Goal: Task Accomplishment & Management: Manage account settings

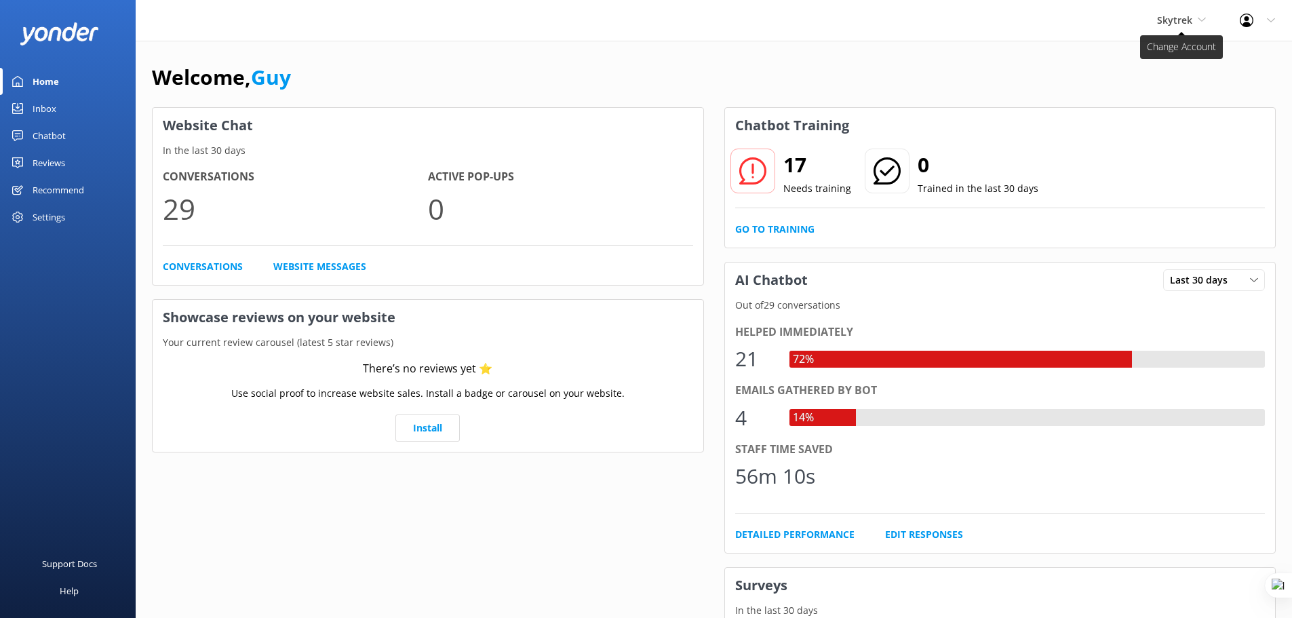
click at [1164, 16] on span "Skytrek" at bounding box center [1174, 20] width 35 height 13
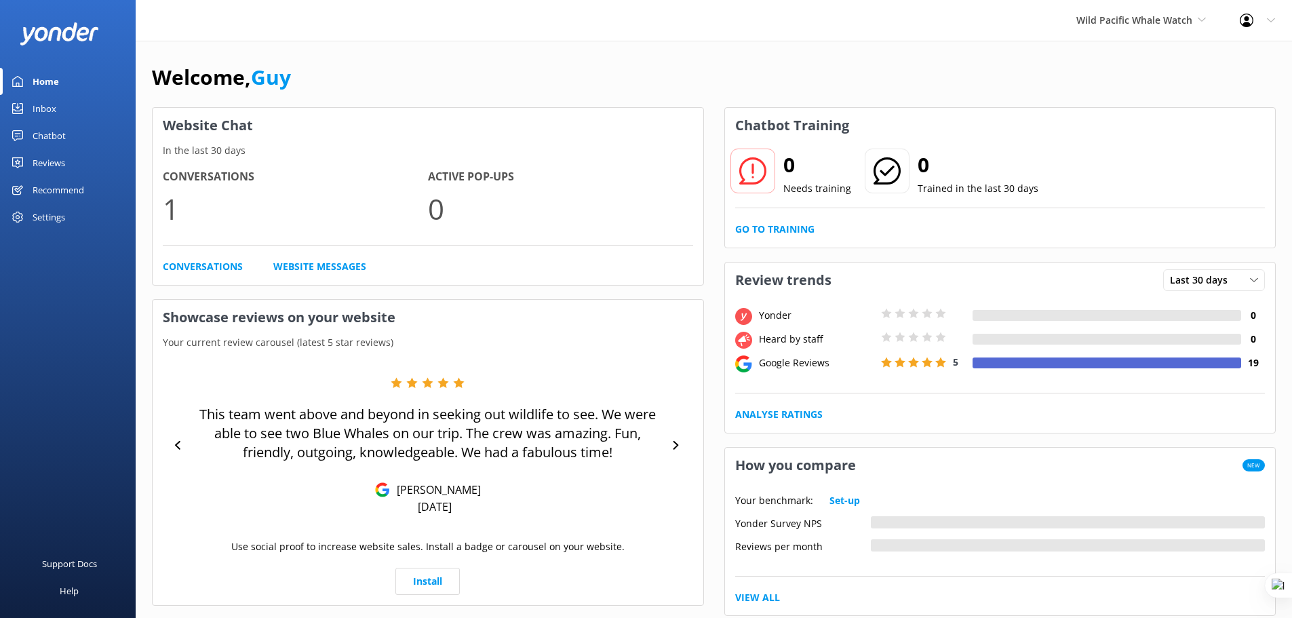
click at [58, 132] on div "Chatbot" at bounding box center [49, 135] width 33 height 27
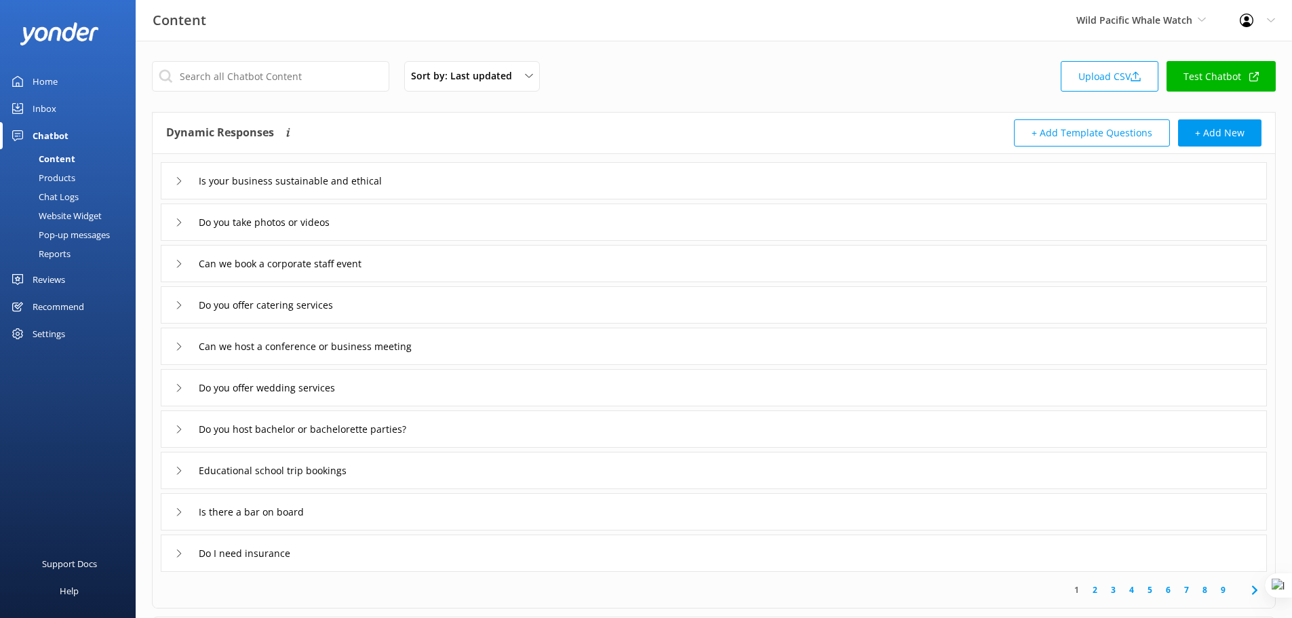
click at [1219, 77] on link "Test Chatbot" at bounding box center [1220, 76] width 109 height 31
click at [54, 328] on div "Settings" at bounding box center [49, 333] width 33 height 27
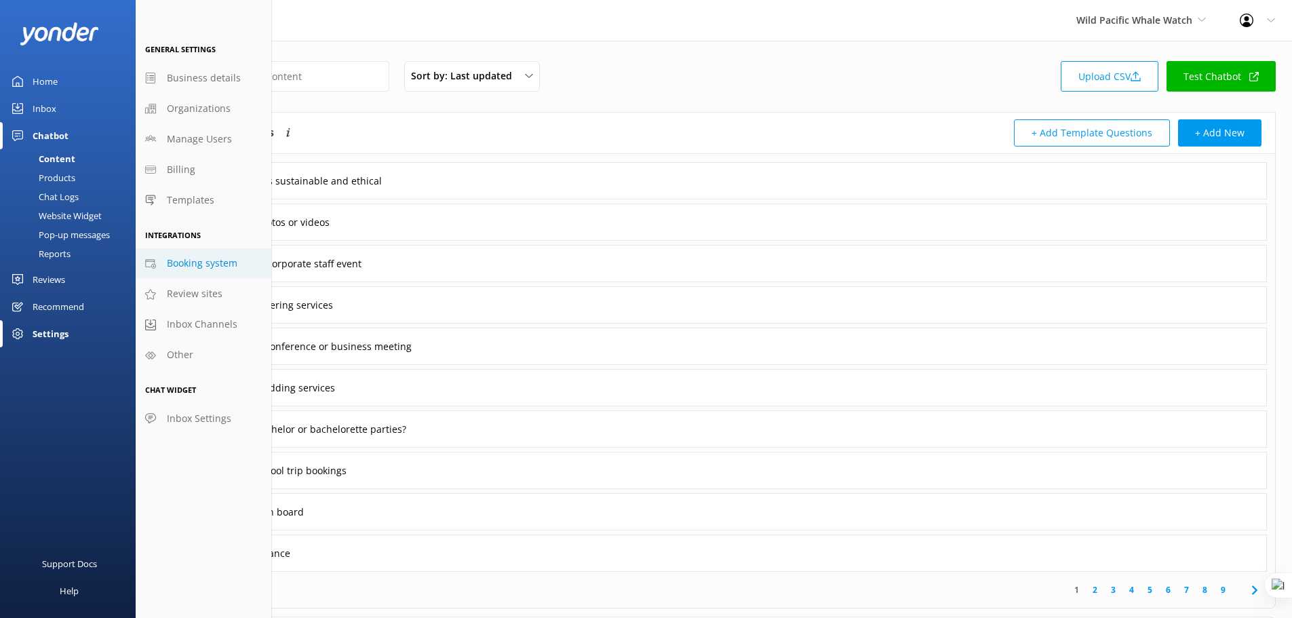
click at [210, 265] on span "Booking system" at bounding box center [202, 263] width 71 height 15
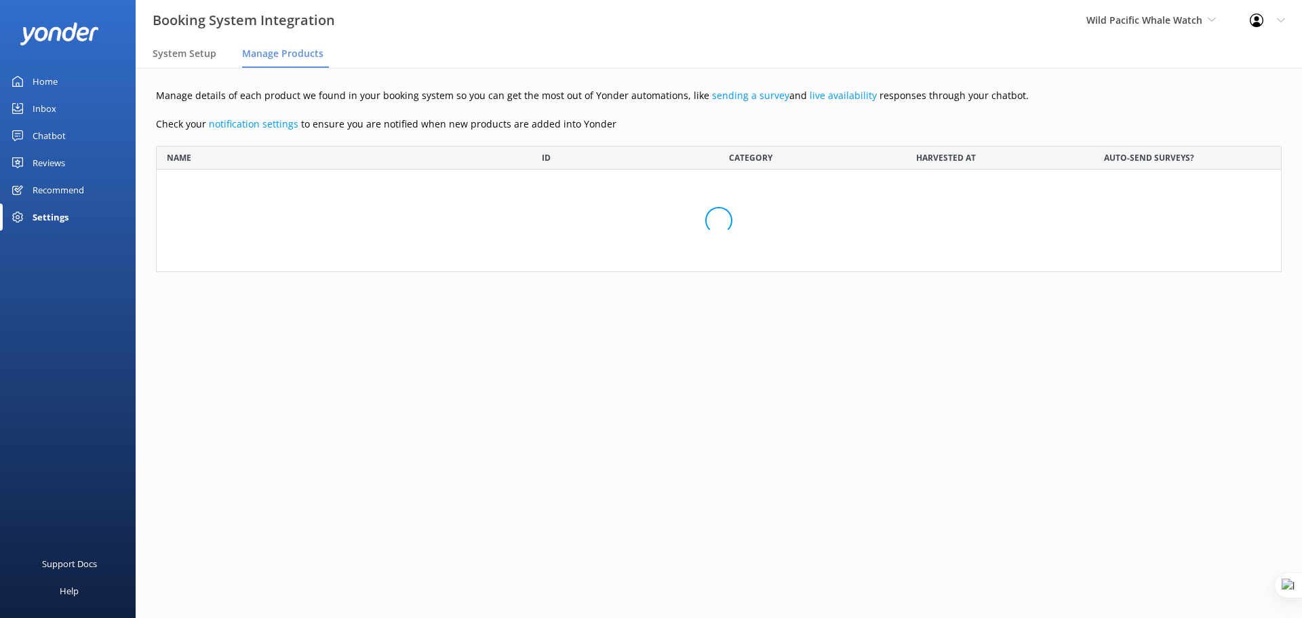
scroll to position [3473, 1105]
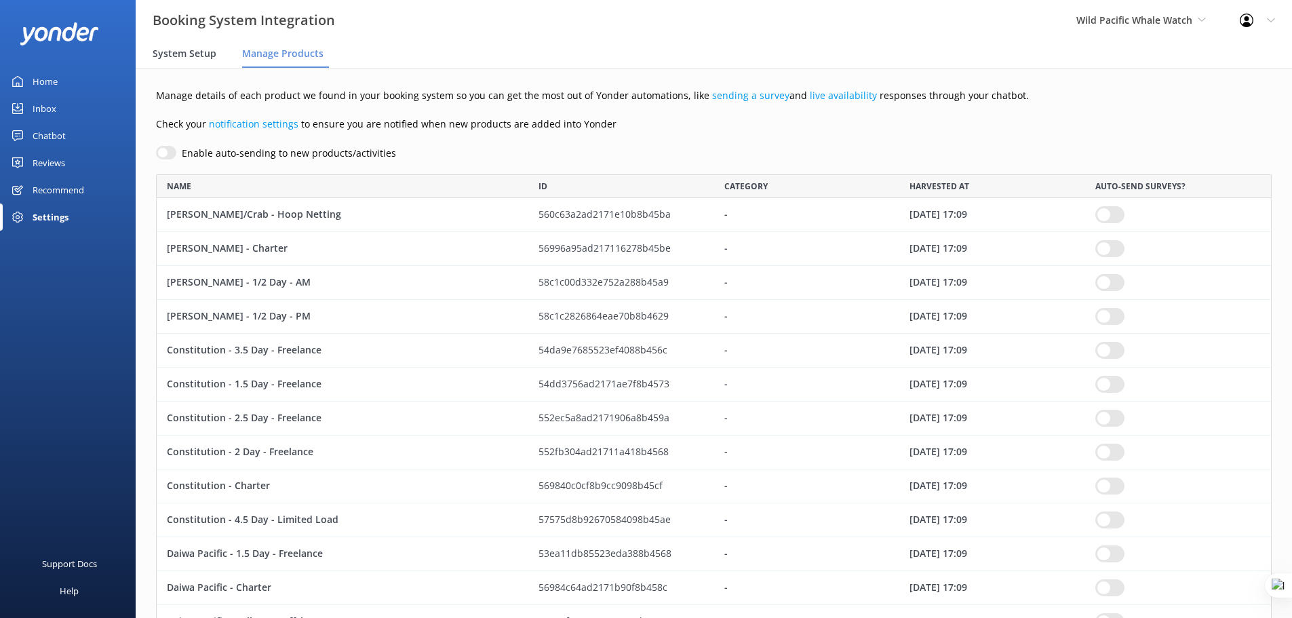
click at [206, 50] on span "System Setup" at bounding box center [185, 54] width 64 height 14
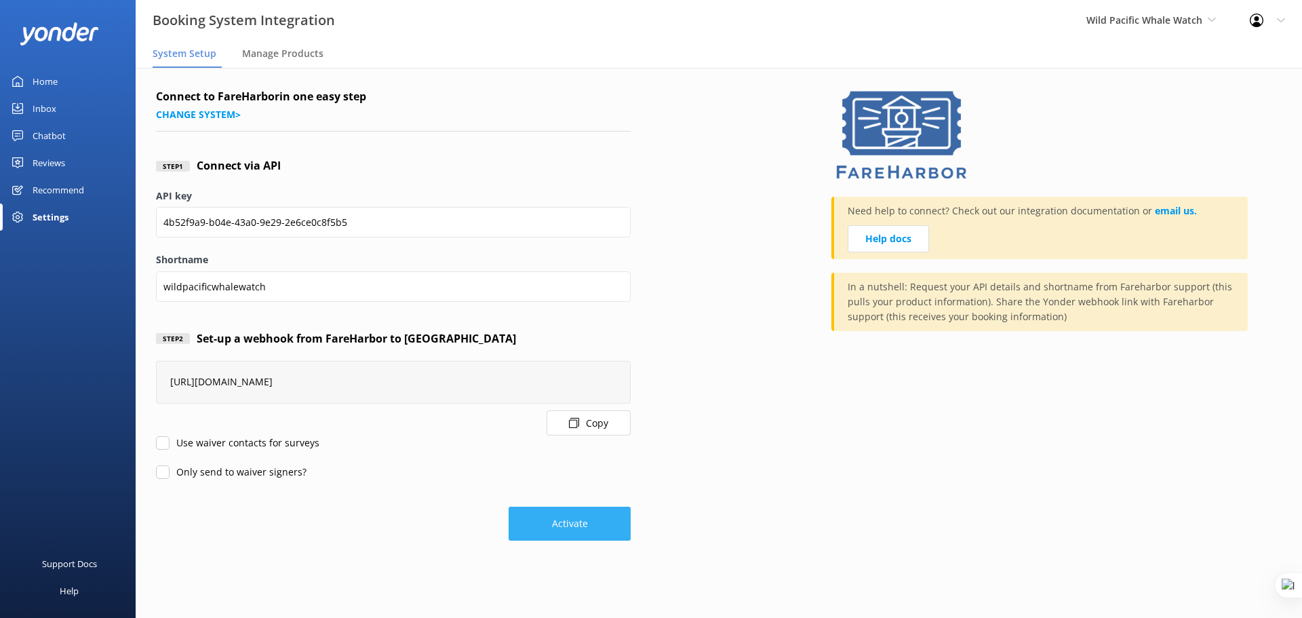
click at [593, 528] on button "Activate" at bounding box center [570, 524] width 122 height 34
click at [284, 54] on span "Manage Products" at bounding box center [282, 54] width 81 height 14
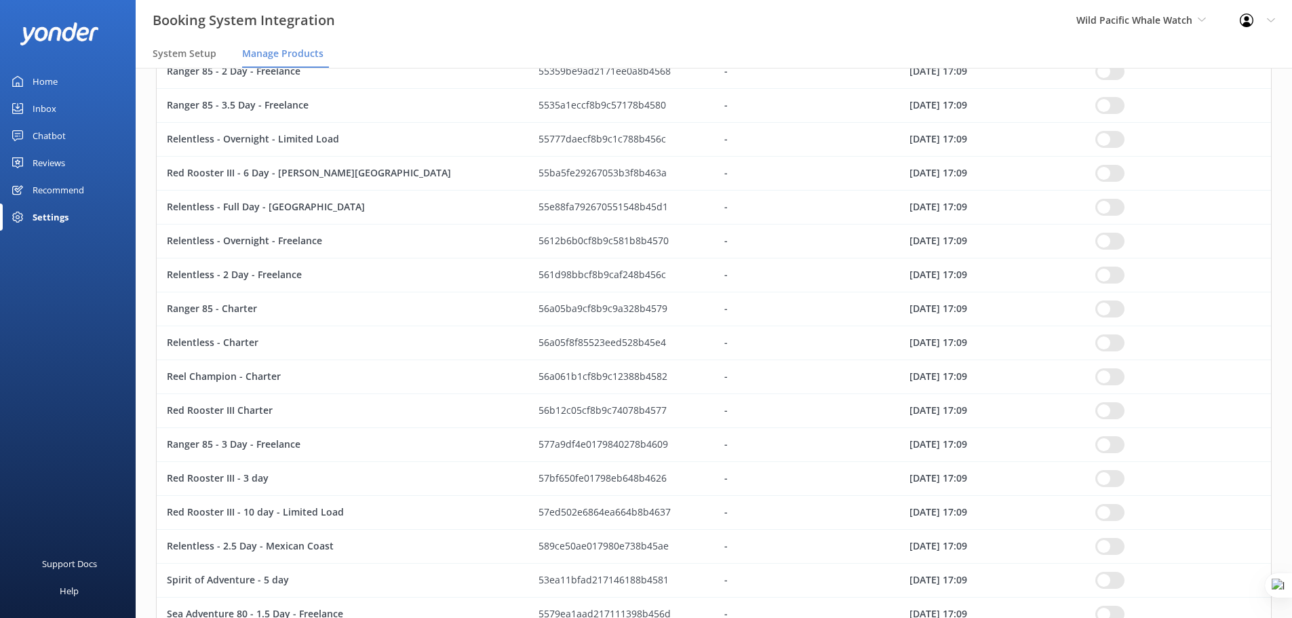
scroll to position [2221, 0]
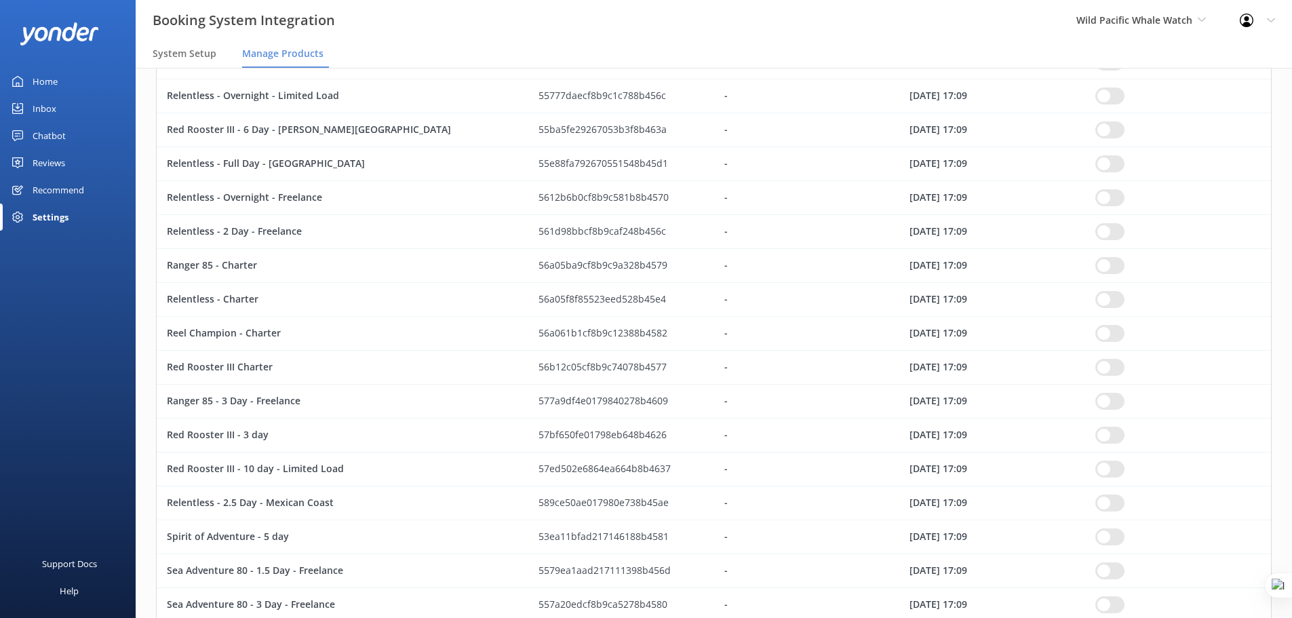
click at [41, 132] on div "Chatbot" at bounding box center [49, 135] width 33 height 27
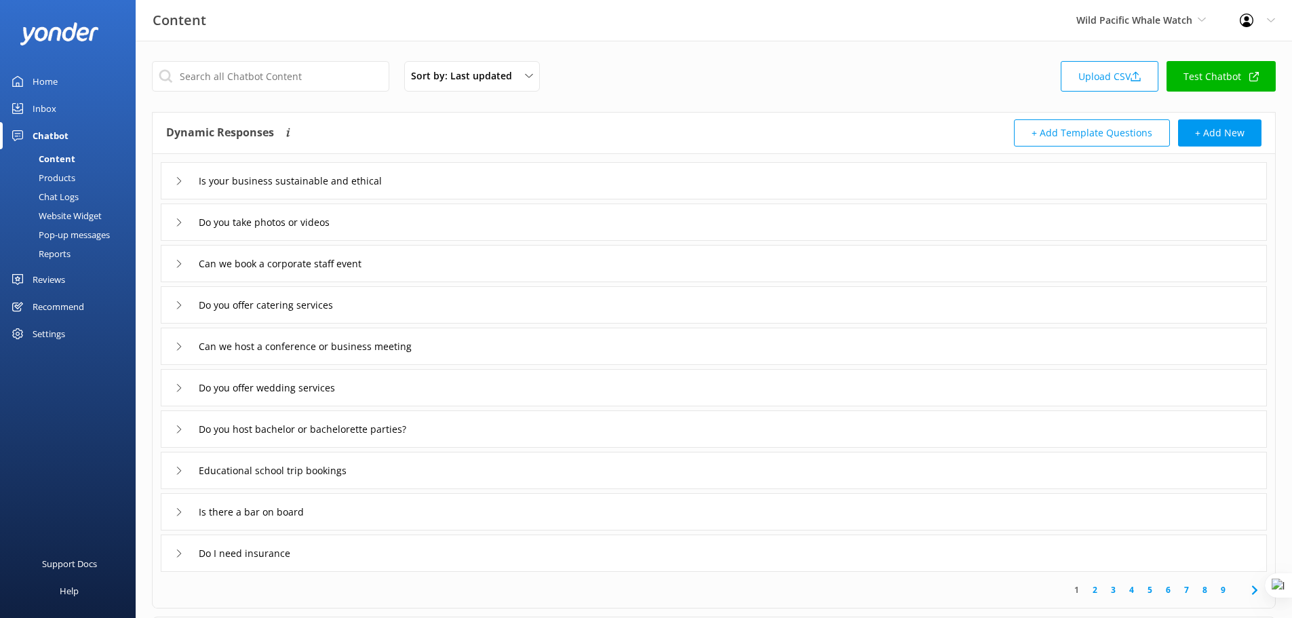
click at [48, 174] on div "Products" at bounding box center [41, 177] width 67 height 19
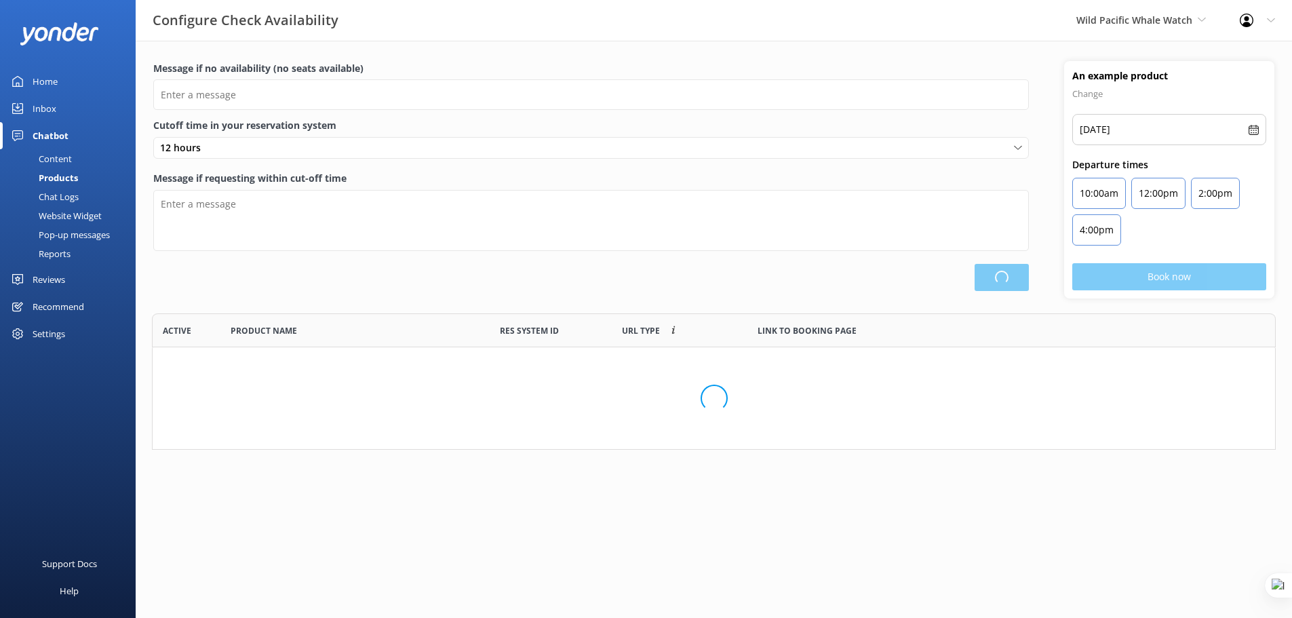
scroll to position [126, 1114]
type input "There are no seats available, please check an alternative day"
type textarea "Our online booking system closes {hours} prior to departure. Please contact us …"
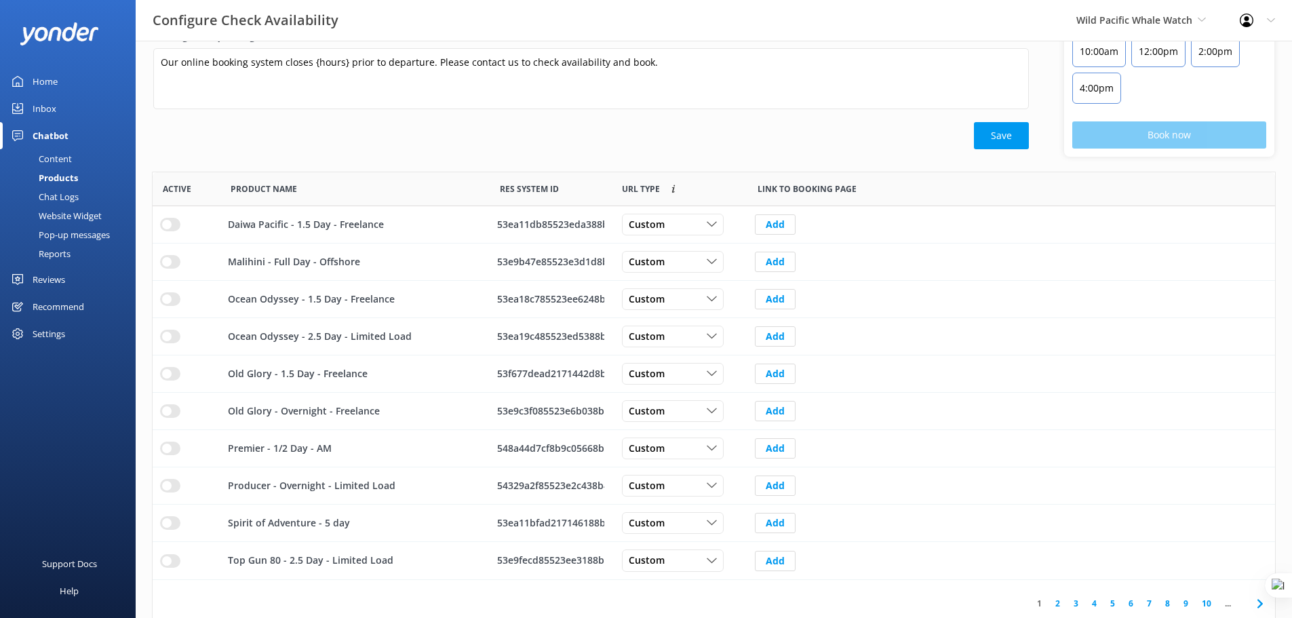
scroll to position [178, 0]
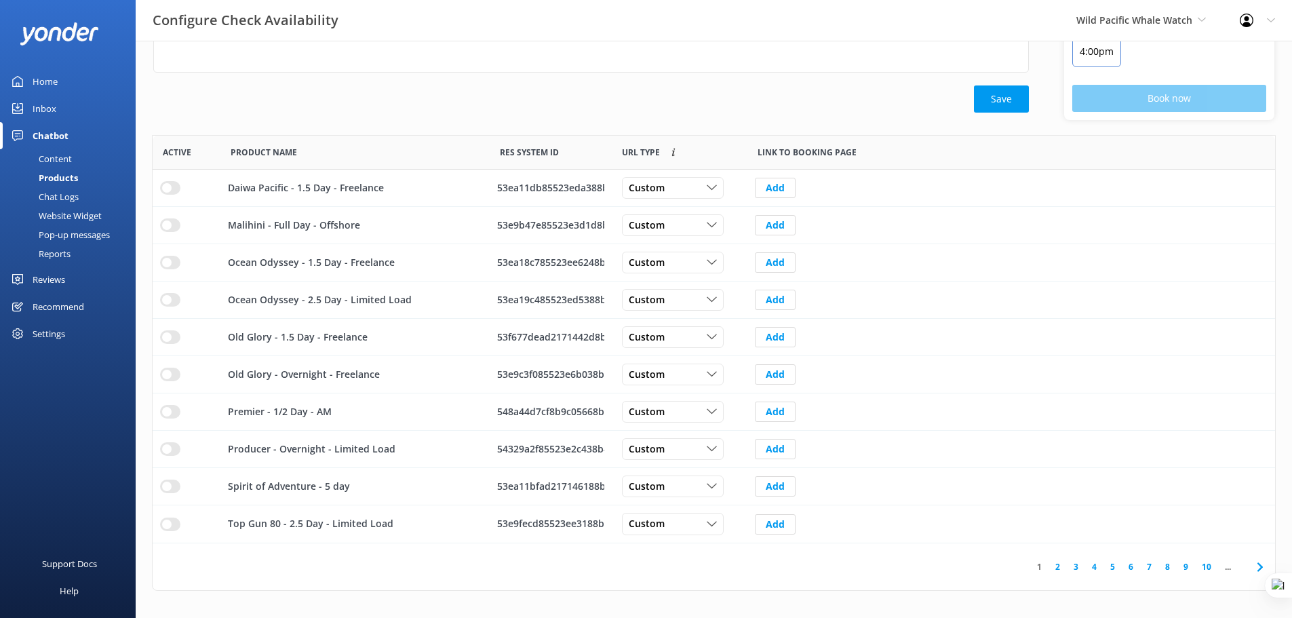
click at [1057, 567] on link "2" at bounding box center [1057, 566] width 18 height 13
click at [1077, 568] on link "3" at bounding box center [1076, 566] width 18 height 13
click at [1095, 570] on link "4" at bounding box center [1094, 566] width 18 height 13
click at [1111, 568] on link "5" at bounding box center [1112, 566] width 18 height 13
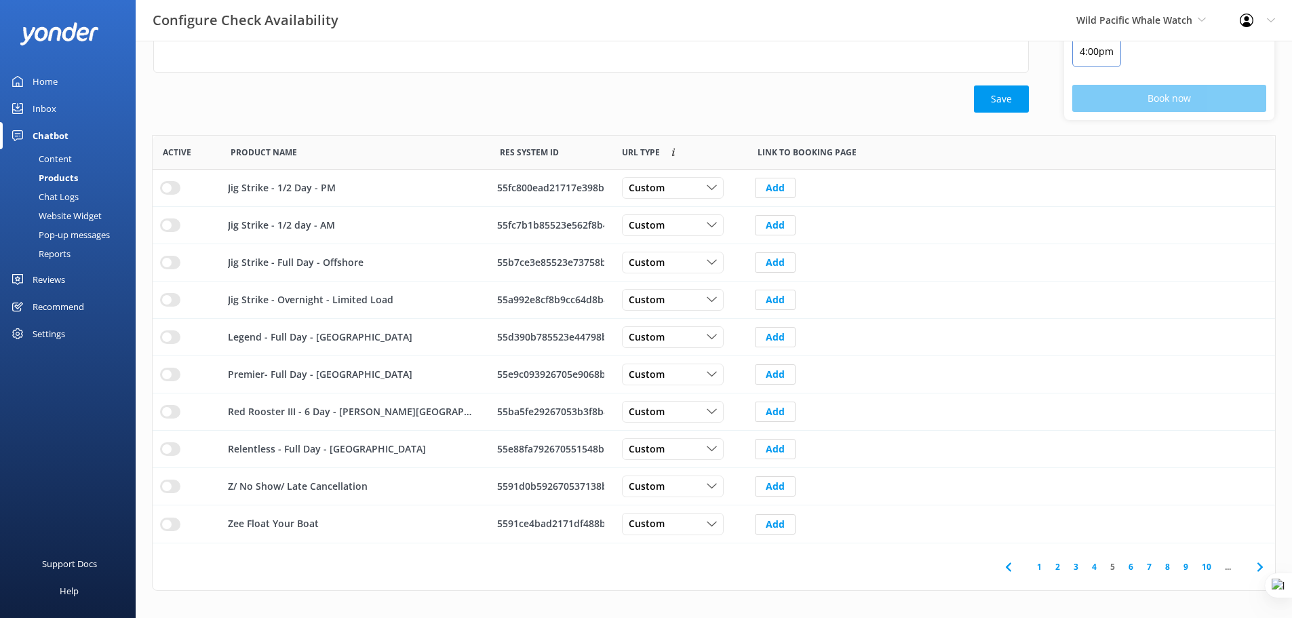
click at [1128, 567] on link "6" at bounding box center [1131, 566] width 18 height 13
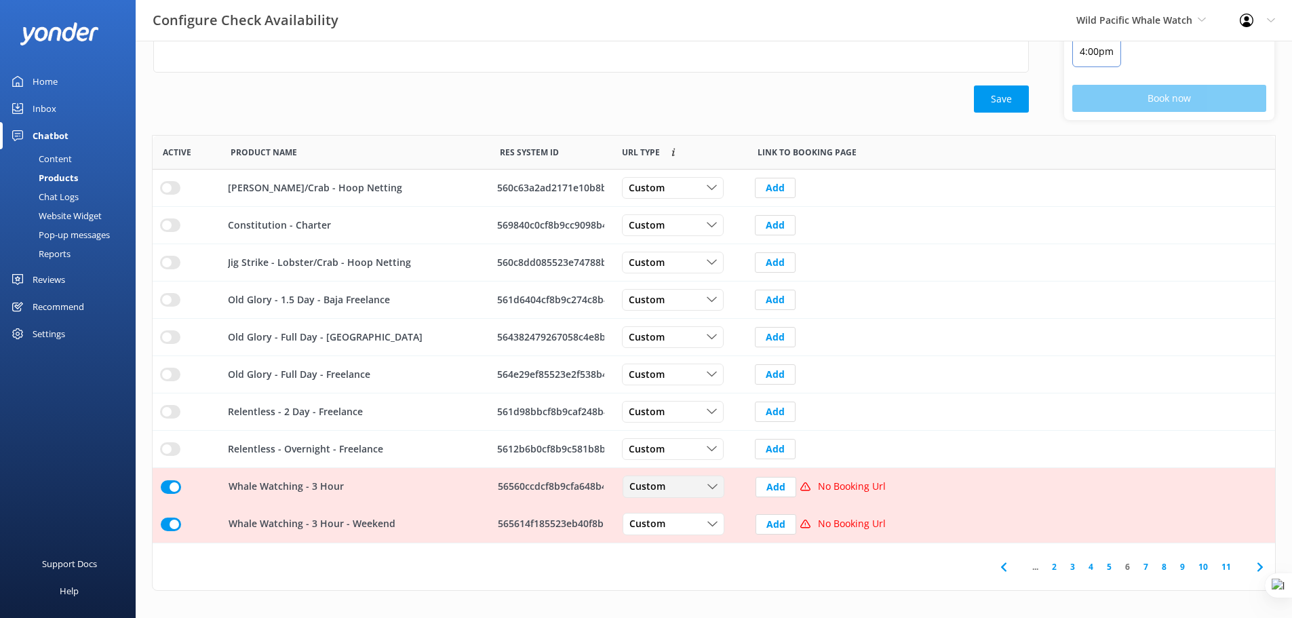
click at [684, 484] on div "Custom" at bounding box center [673, 486] width 95 height 15
click at [686, 542] on link "Dynamic" at bounding box center [683, 541] width 121 height 27
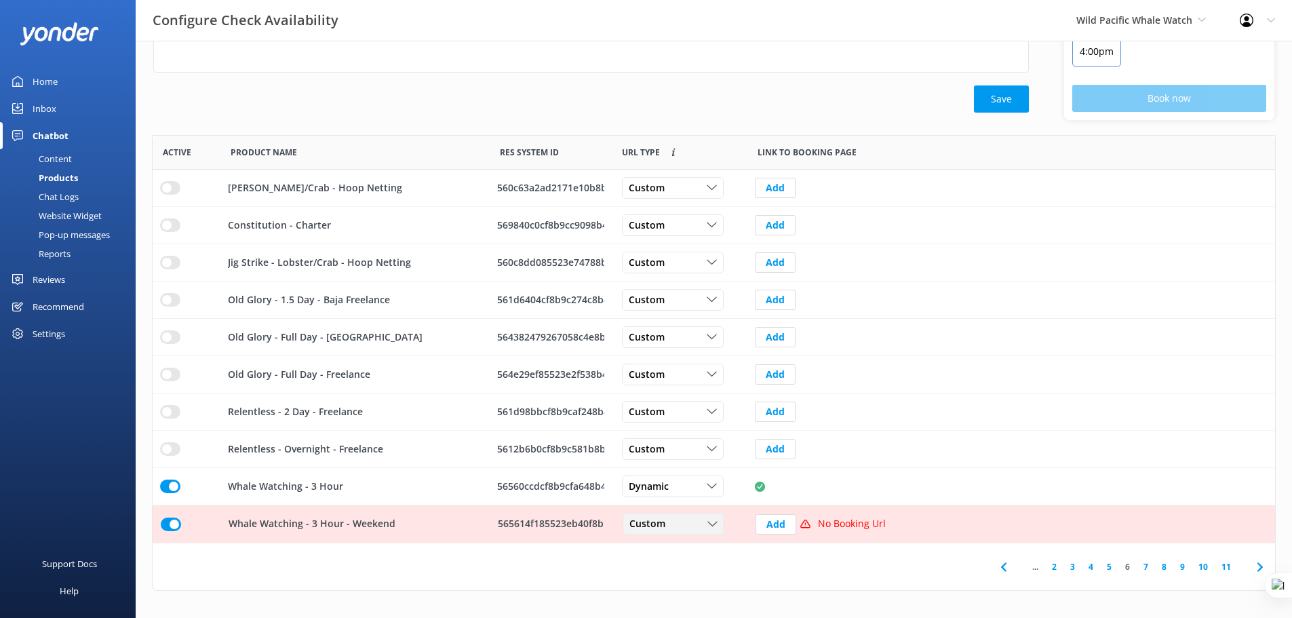
click at [688, 523] on div "Custom" at bounding box center [673, 524] width 95 height 15
click at [684, 576] on link "Dynamic" at bounding box center [683, 579] width 121 height 27
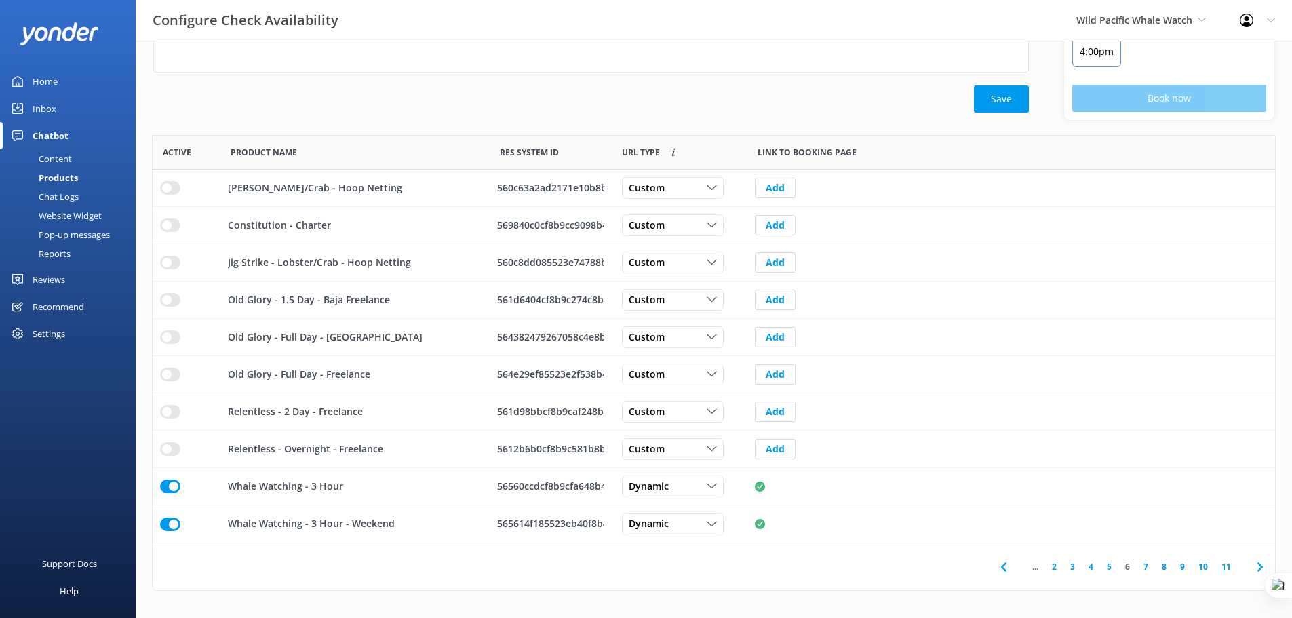
click at [1147, 566] on link "7" at bounding box center [1146, 566] width 18 height 13
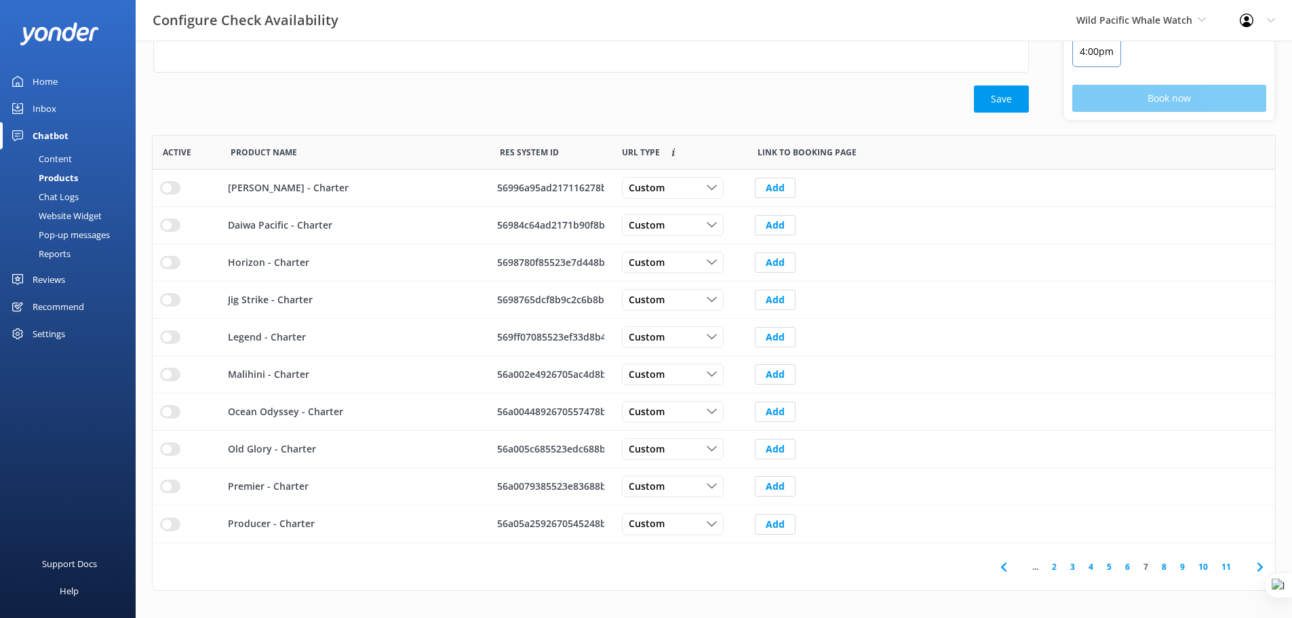
click at [1163, 568] on link "8" at bounding box center [1164, 566] width 18 height 13
click at [1179, 568] on link "9" at bounding box center [1182, 566] width 18 height 13
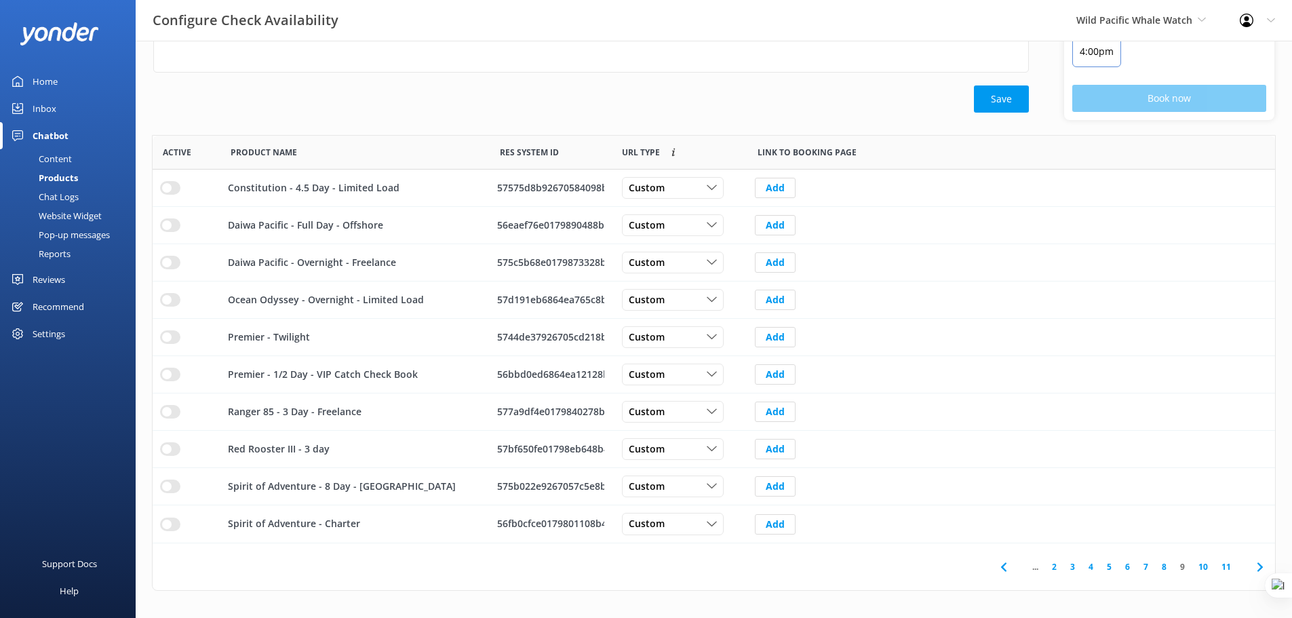
click at [1208, 568] on link "10" at bounding box center [1203, 566] width 23 height 13
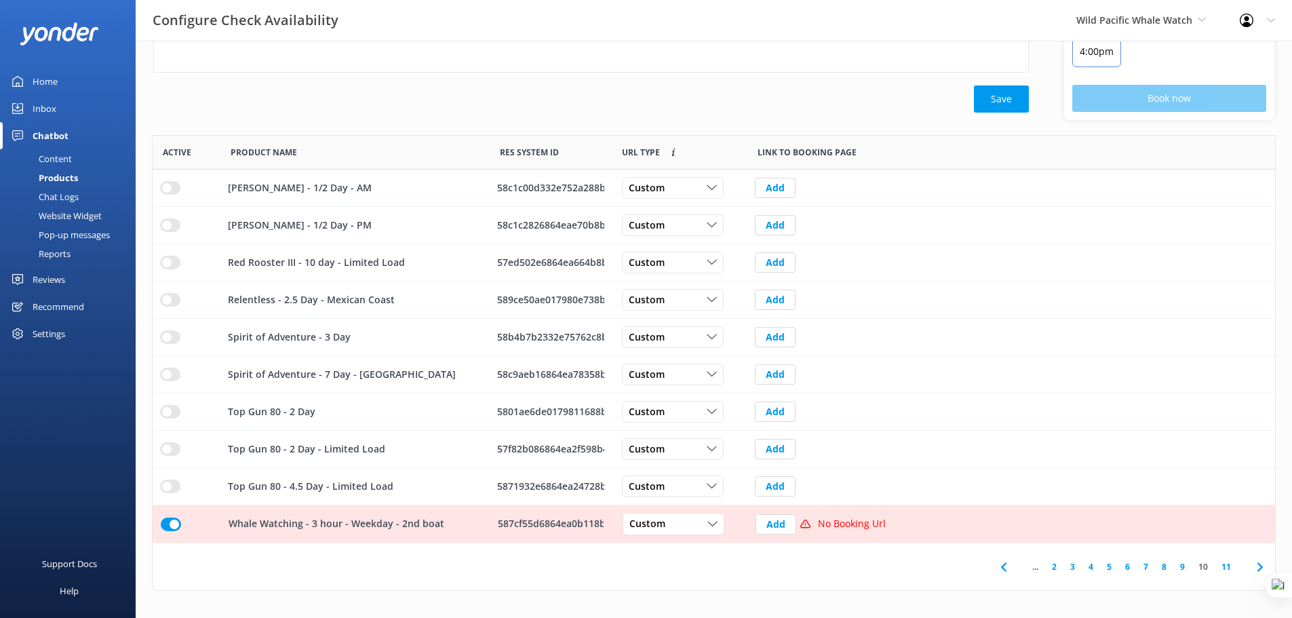
click at [1215, 568] on link "11" at bounding box center [1226, 566] width 23 height 13
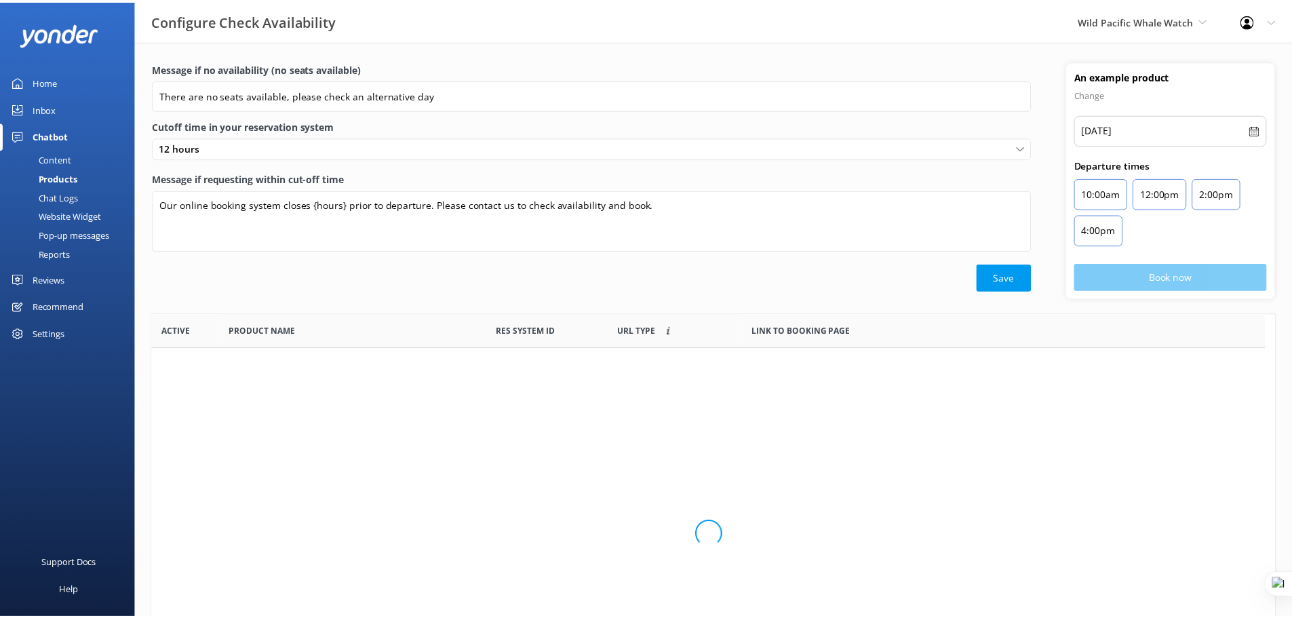
scroll to position [11, 11]
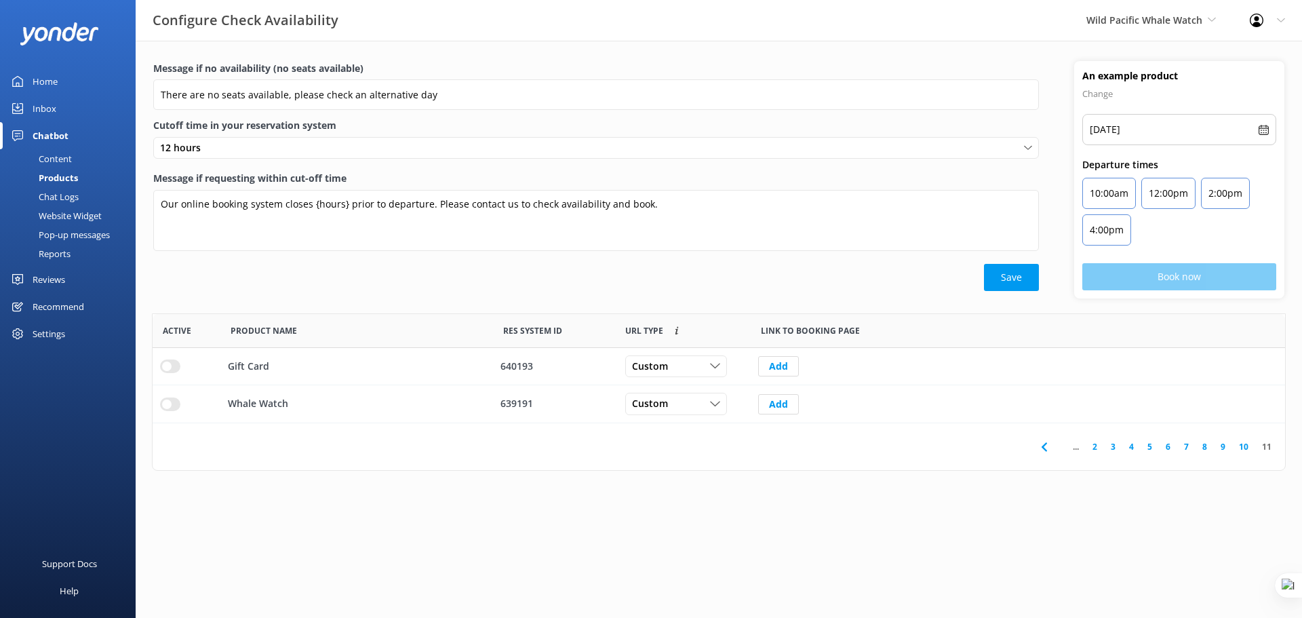
click at [1243, 446] on link "10" at bounding box center [1243, 446] width 23 height 13
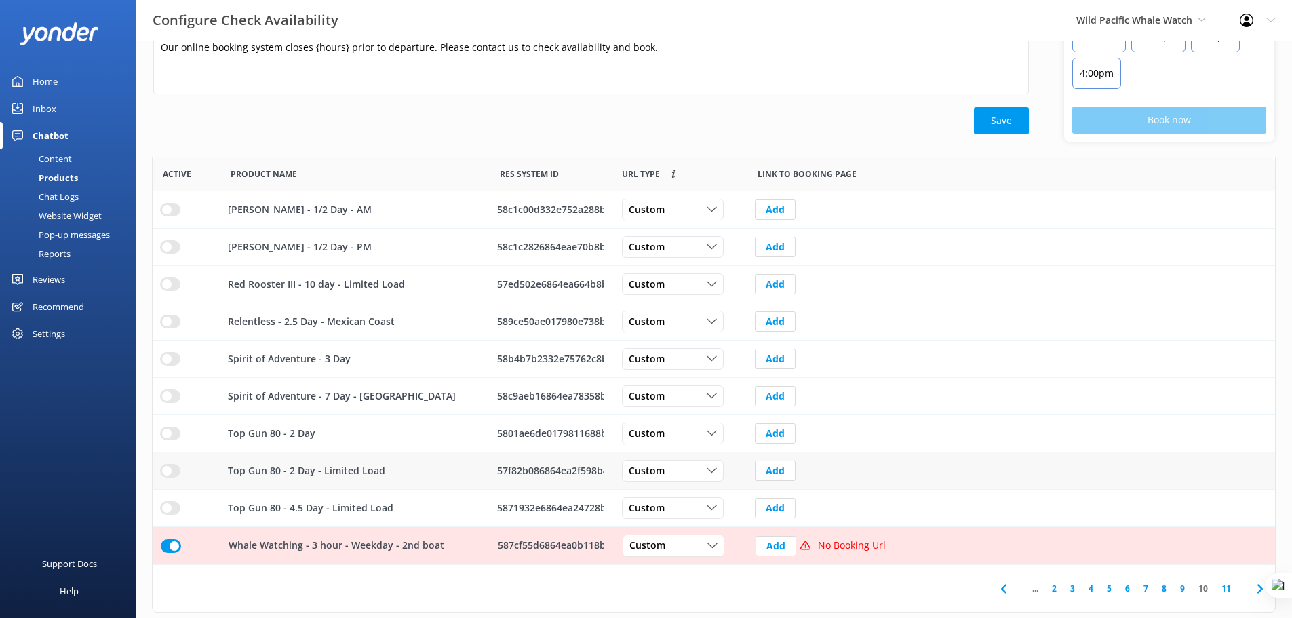
scroll to position [178, 0]
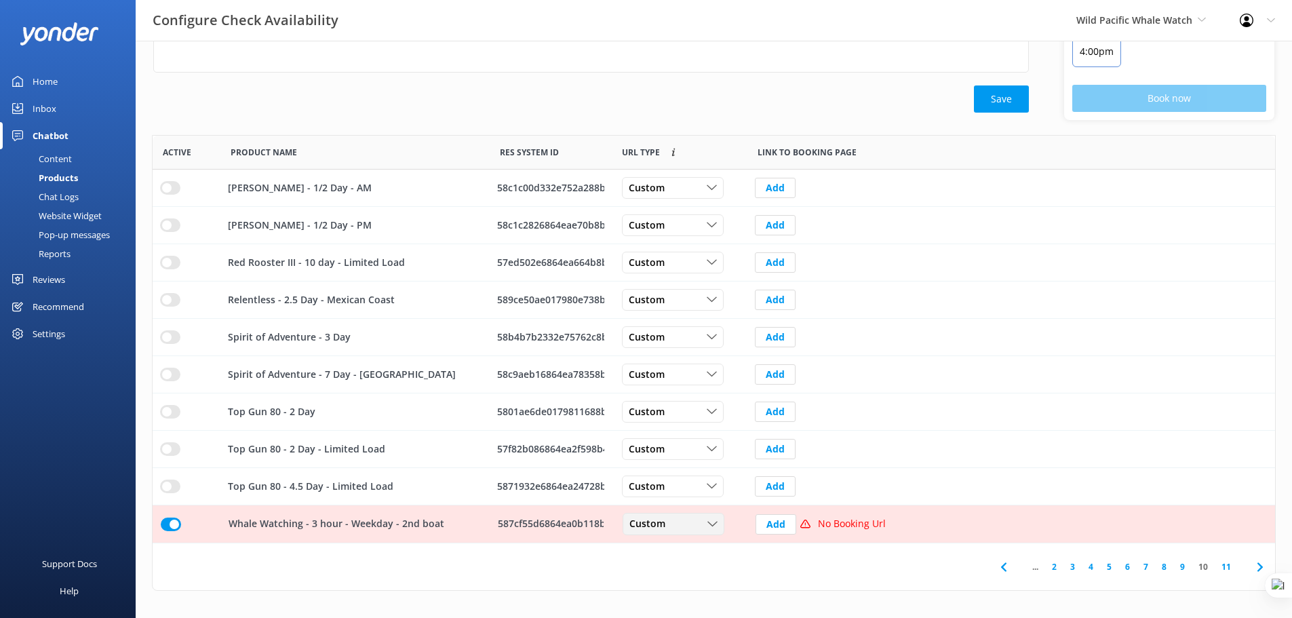
click at [694, 523] on div "Custom" at bounding box center [673, 524] width 95 height 15
click at [684, 579] on link "Dynamic" at bounding box center [683, 579] width 121 height 27
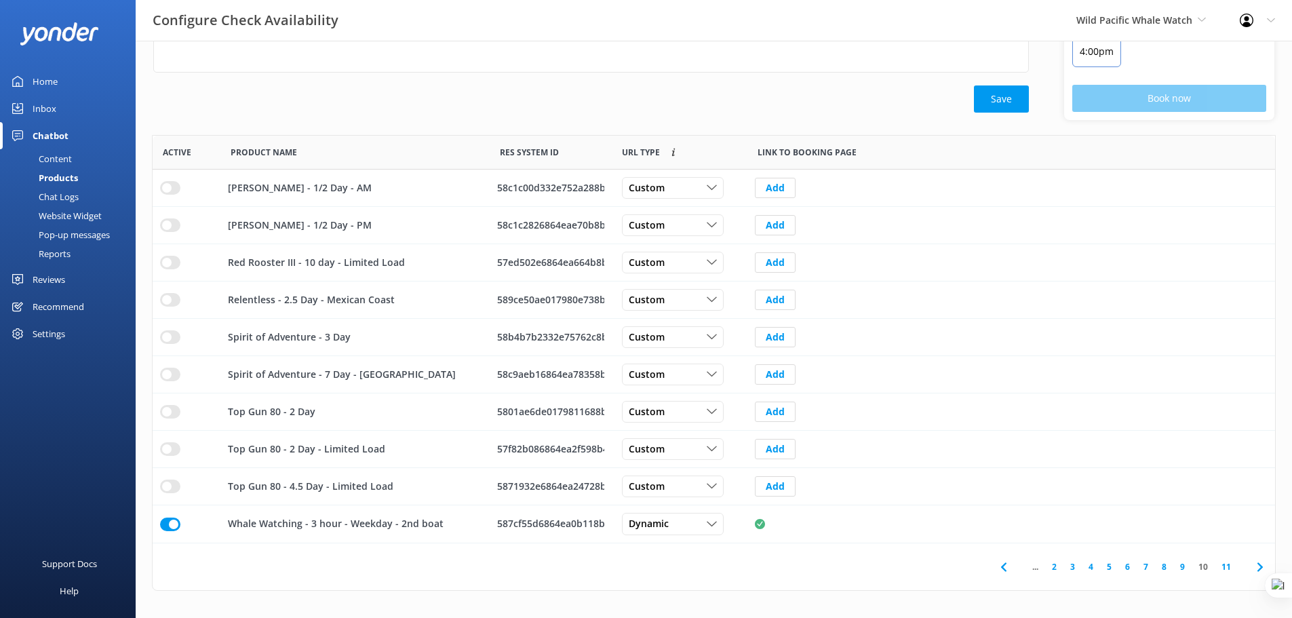
click at [37, 85] on div "Home" at bounding box center [45, 81] width 25 height 27
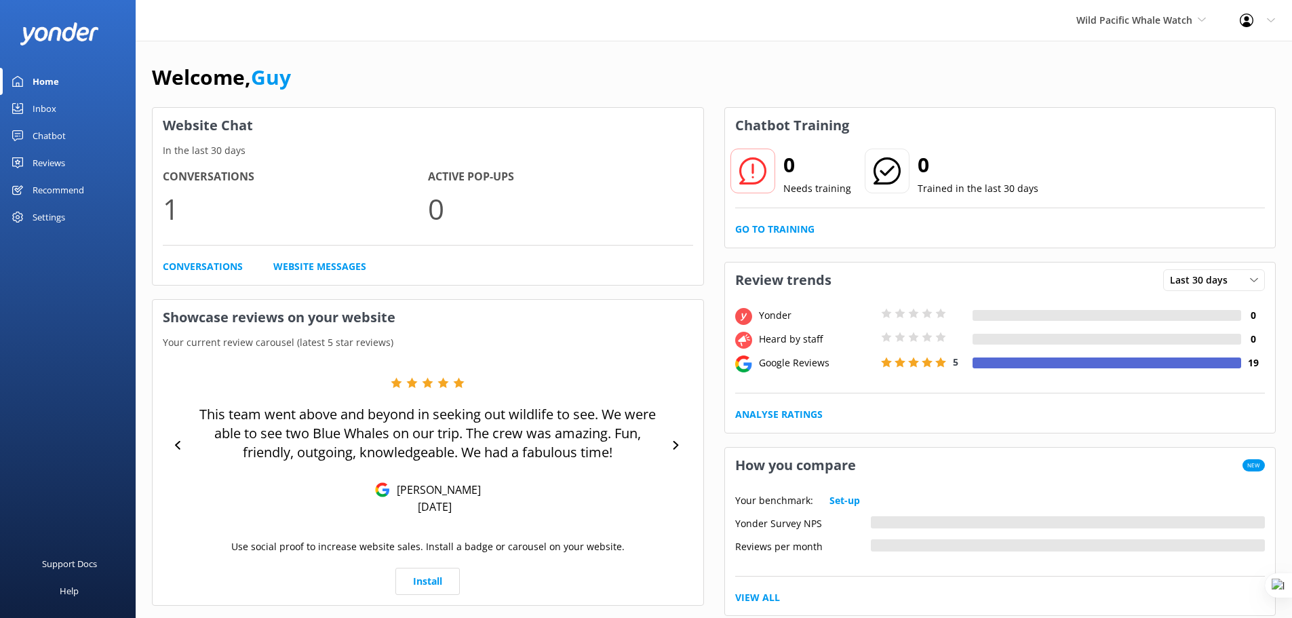
click at [139, 208] on div "Welcome, Guy Website Chat In the last 30 days Conversations 1 Active Pop-ups 0 …" at bounding box center [714, 575] width 1156 height 1069
click at [176, 37] on div "Wild Pacific Whale Watch Yonder demo Musket Cove Island Resort & Marina Bea Abe…" at bounding box center [646, 20] width 1292 height 41
drag, startPoint x: 59, startPoint y: 82, endPoint x: 110, endPoint y: 89, distance: 51.3
click at [59, 82] on link "Home" at bounding box center [68, 81] width 136 height 27
click at [1158, 19] on span "Wild Pacific Whale Watch" at bounding box center [1134, 20] width 116 height 13
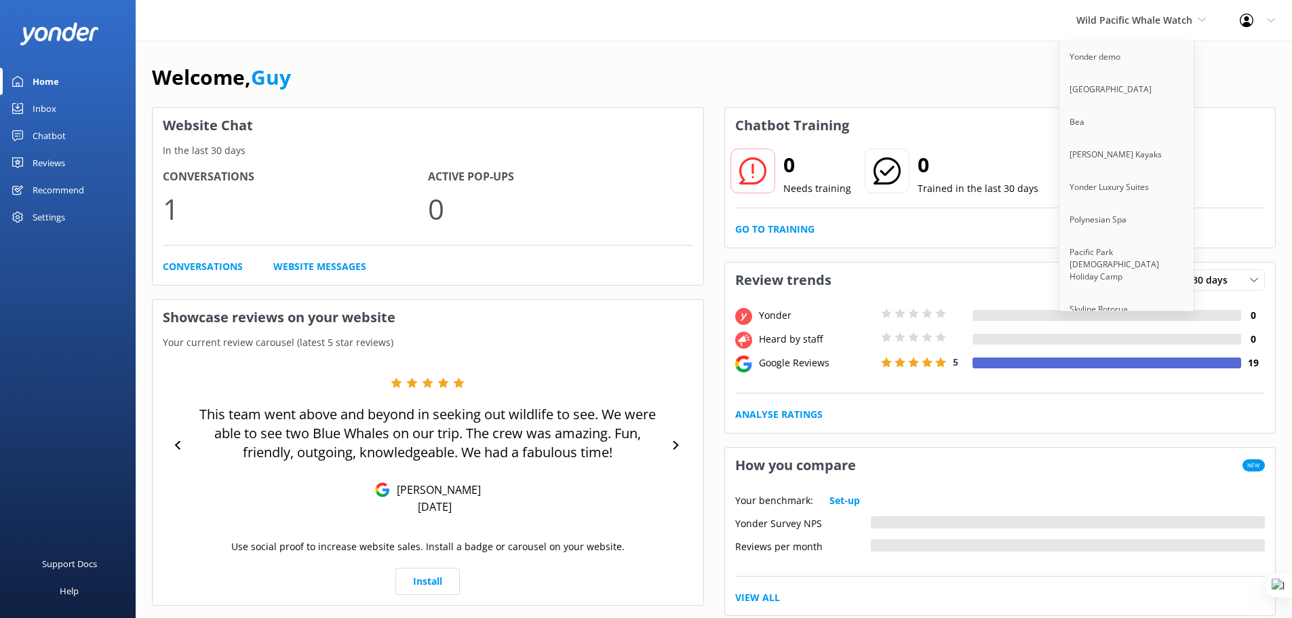
click at [945, 39] on div "Wild Pacific Whale Watch Yonder demo Musket Cove Island Resort & Marina Bea Abe…" at bounding box center [646, 20] width 1292 height 41
click at [688, 30] on div "Wild Pacific Whale Watch Yonder demo Musket Cove Island Resort & Marina Bea Abe…" at bounding box center [646, 20] width 1292 height 41
click at [1091, 391] on link "Maison de Ski" at bounding box center [1127, 407] width 136 height 33
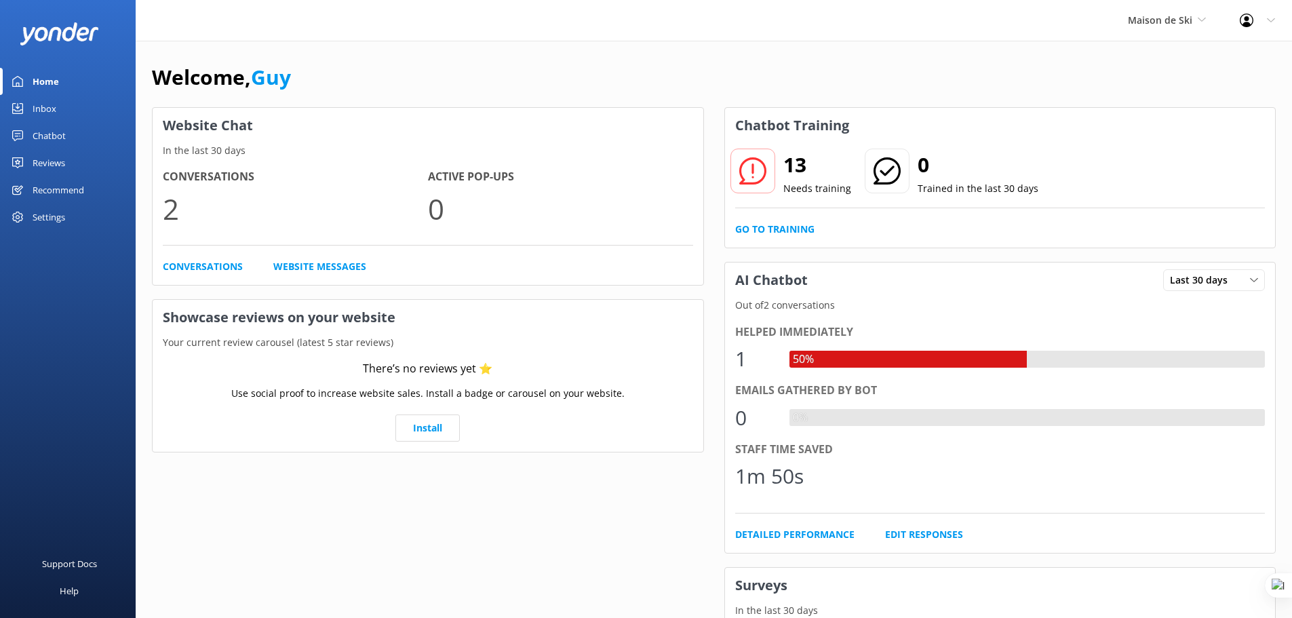
click at [58, 80] on div "Home" at bounding box center [46, 81] width 26 height 27
click at [794, 237] on div "13 Needs training 0 Trained in the last 30 days Go to Training" at bounding box center [1000, 195] width 551 height 104
click at [793, 231] on link "Go to Training" at bounding box center [774, 229] width 79 height 15
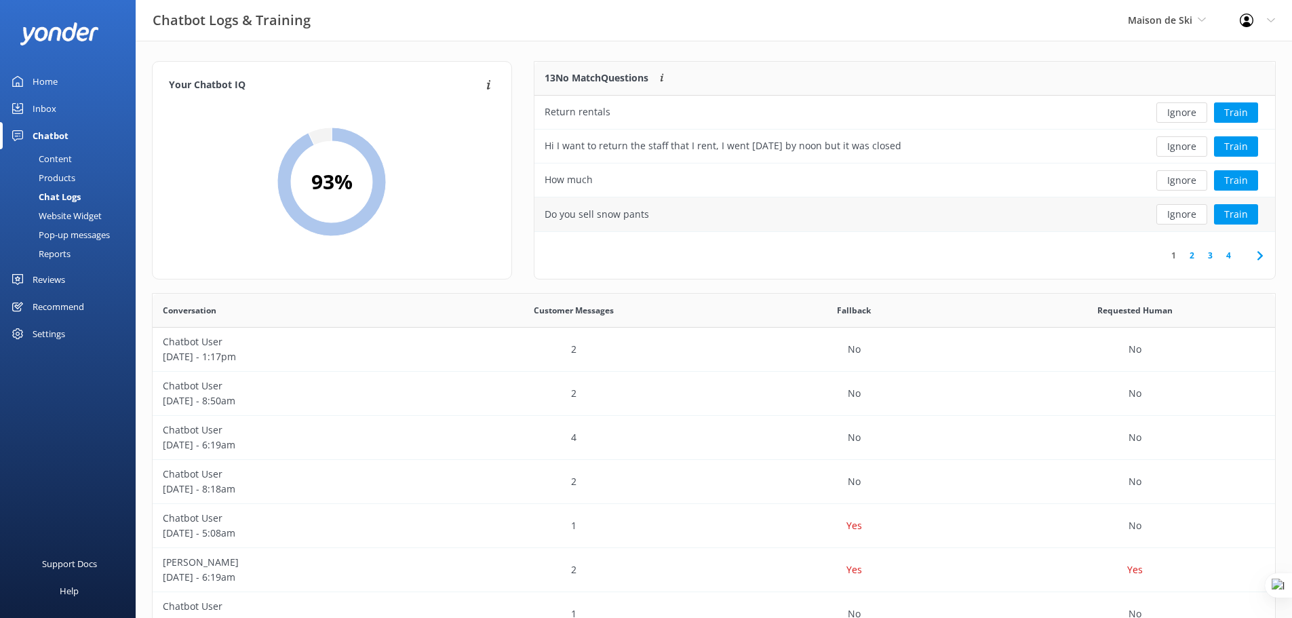
scroll to position [160, 730]
click at [68, 76] on link "Home" at bounding box center [68, 81] width 136 height 27
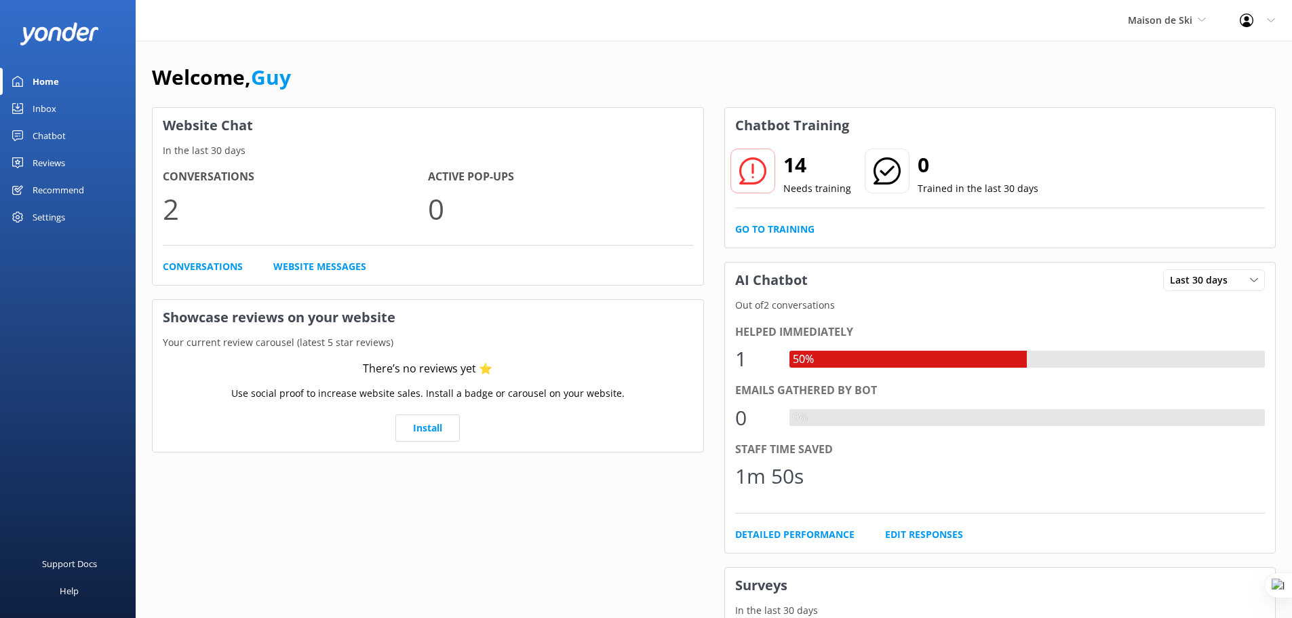
click at [193, 395] on div "Use social proof to increase website sales. Install a badge or carousel on your…" at bounding box center [428, 400] width 530 height 28
click at [138, 325] on div "Welcome, Guy Website Chat In the last 30 days Conversations 2 Active Pop-ups 0 …" at bounding box center [714, 392] width 1156 height 702
